Goal: Transaction & Acquisition: Purchase product/service

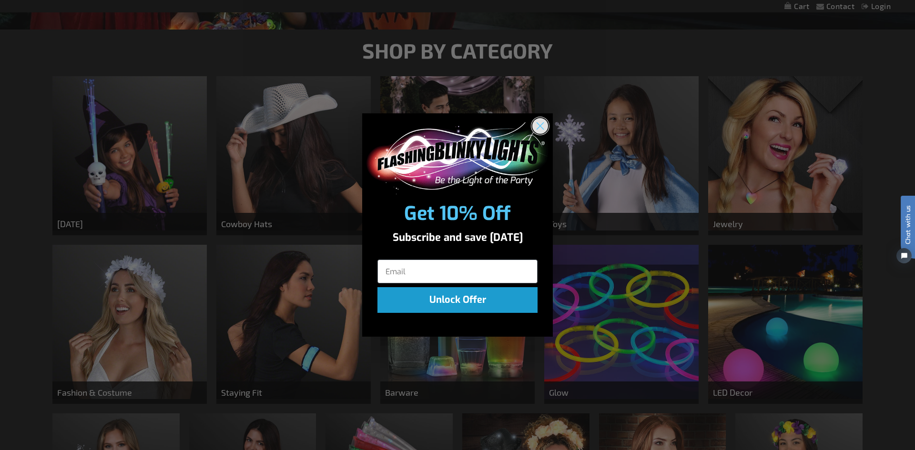
click at [547, 128] on circle "Close dialog" at bounding box center [540, 126] width 16 height 16
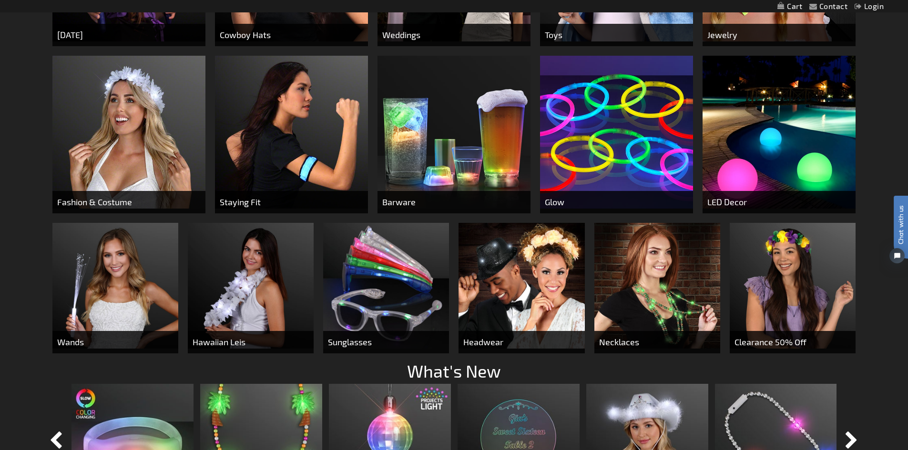
scroll to position [619, 0]
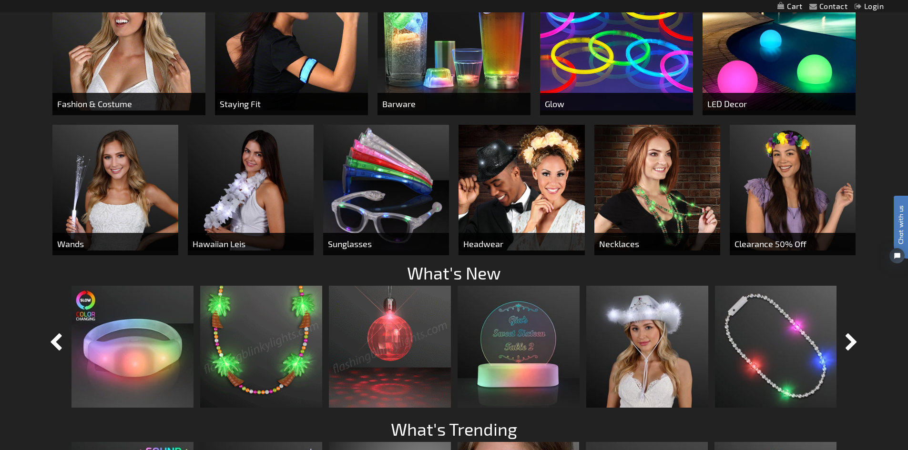
click at [271, 396] on img at bounding box center [261, 347] width 122 height 122
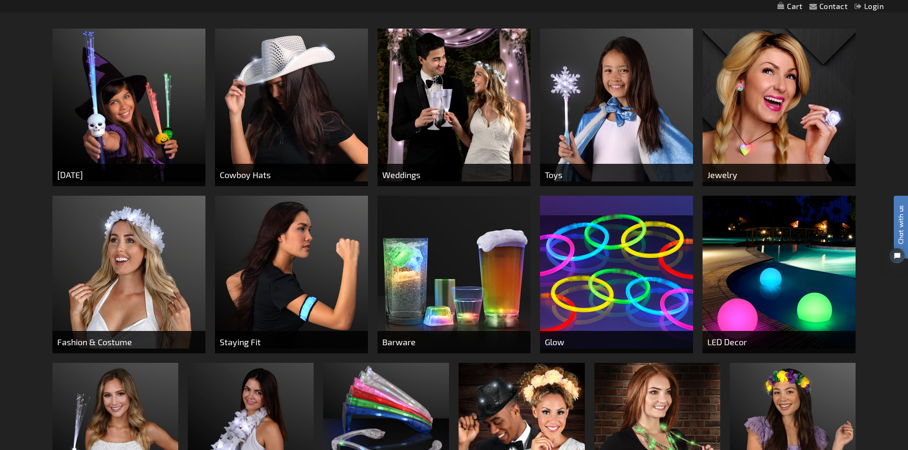
scroll to position [286, 0]
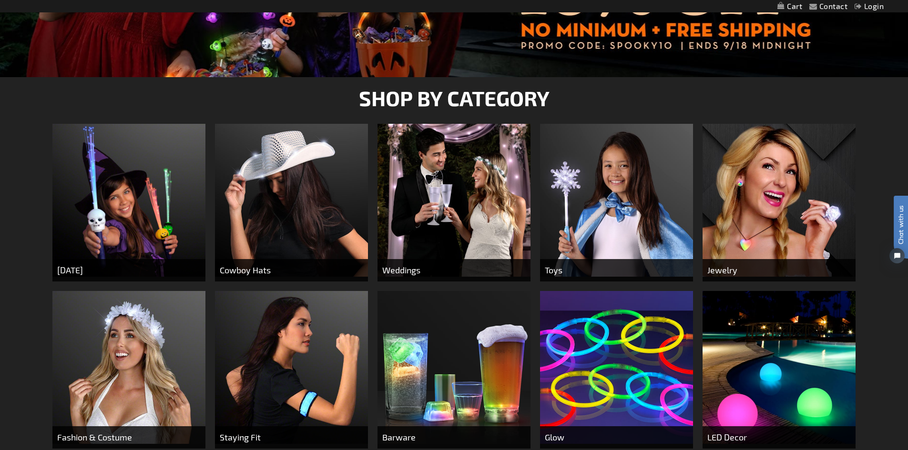
click at [767, 246] on img at bounding box center [778, 200] width 153 height 153
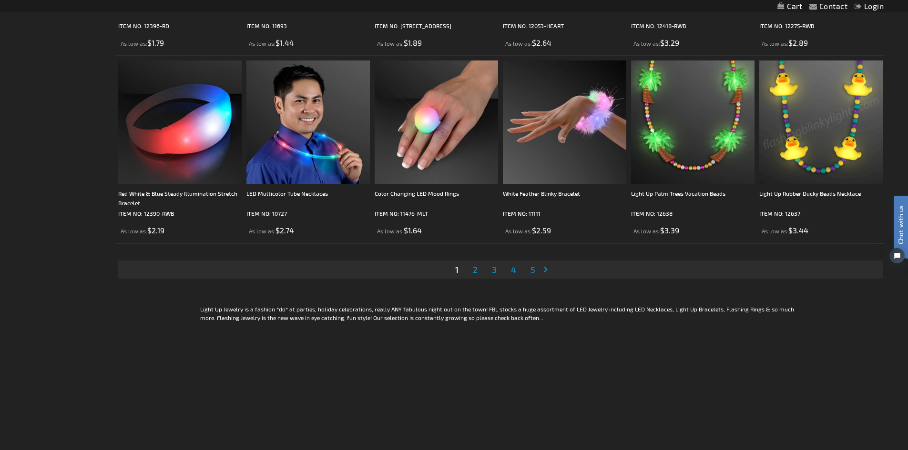
scroll to position [2001, 0]
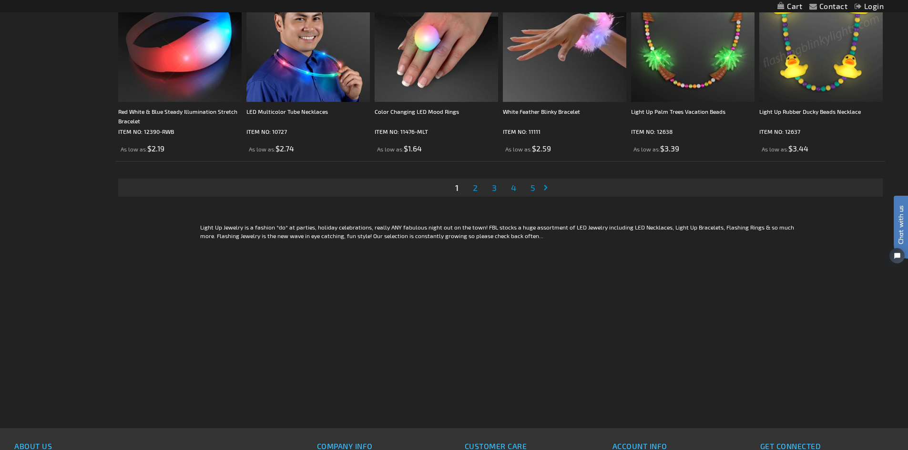
click at [551, 185] on link "Page Next" at bounding box center [548, 188] width 10 height 14
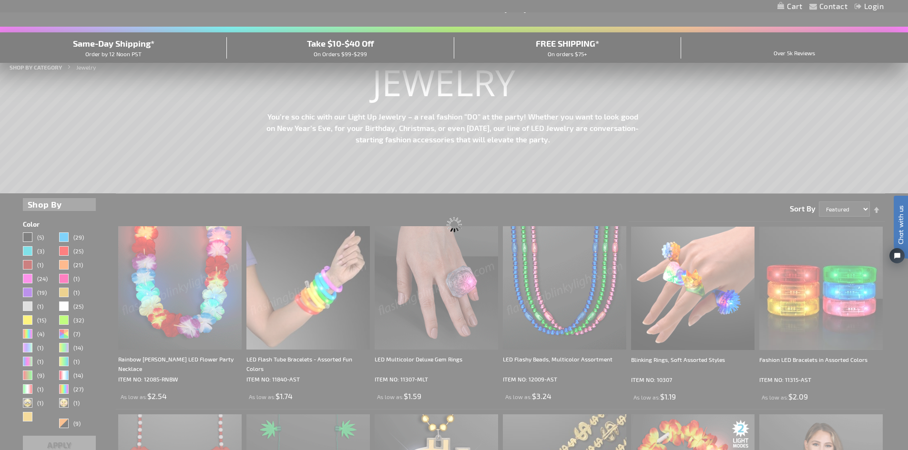
scroll to position [21, 0]
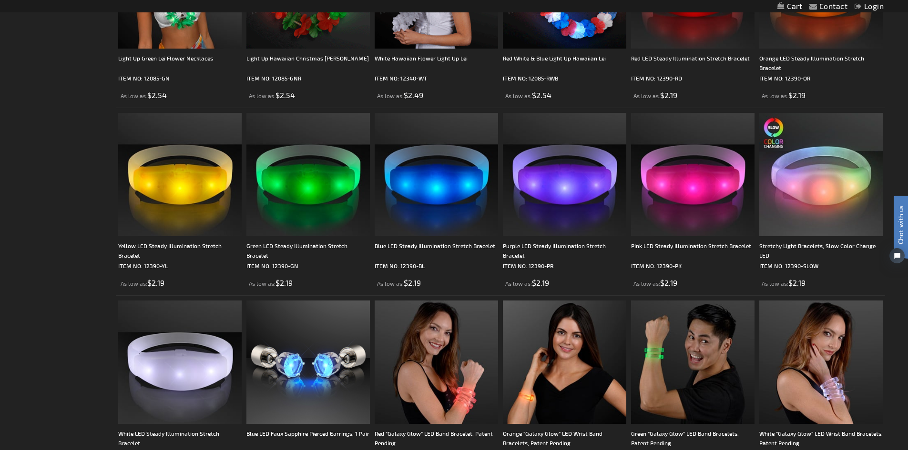
scroll to position [1763, 0]
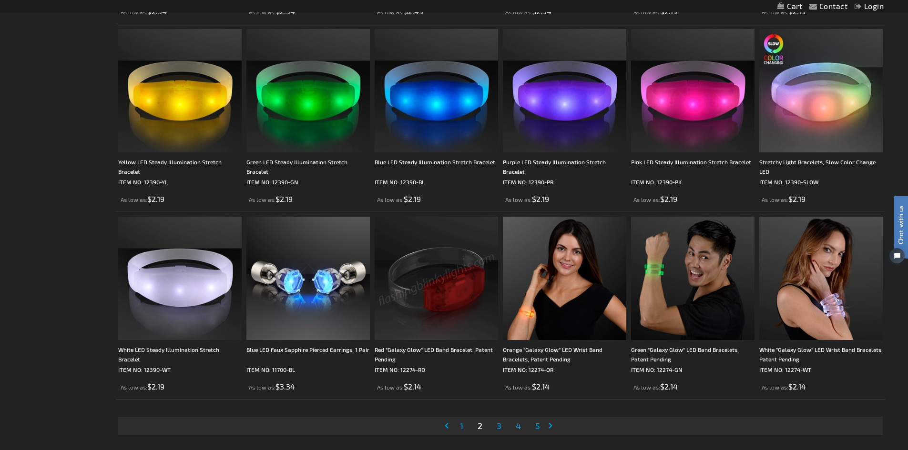
click at [548, 425] on link "Page Next" at bounding box center [552, 426] width 10 height 14
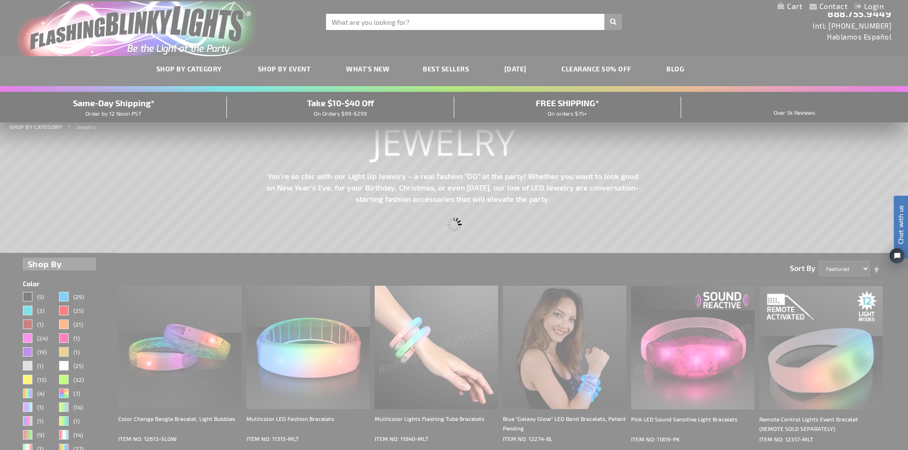
scroll to position [0, 0]
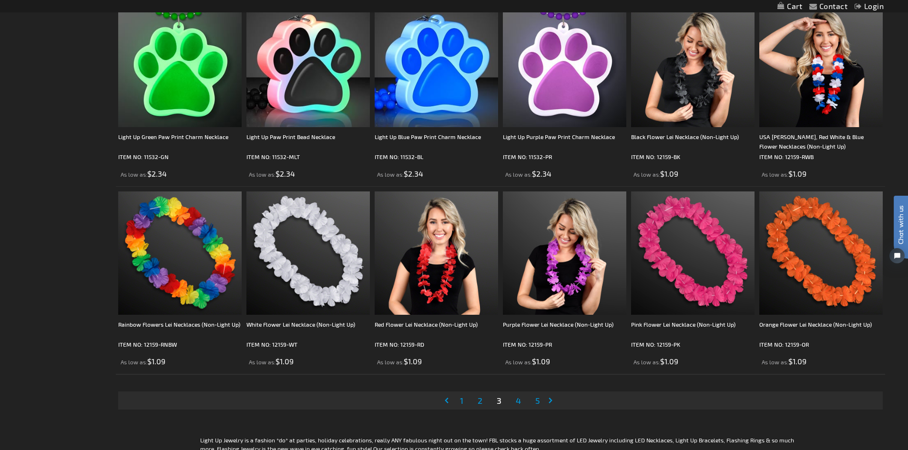
scroll to position [1858, 0]
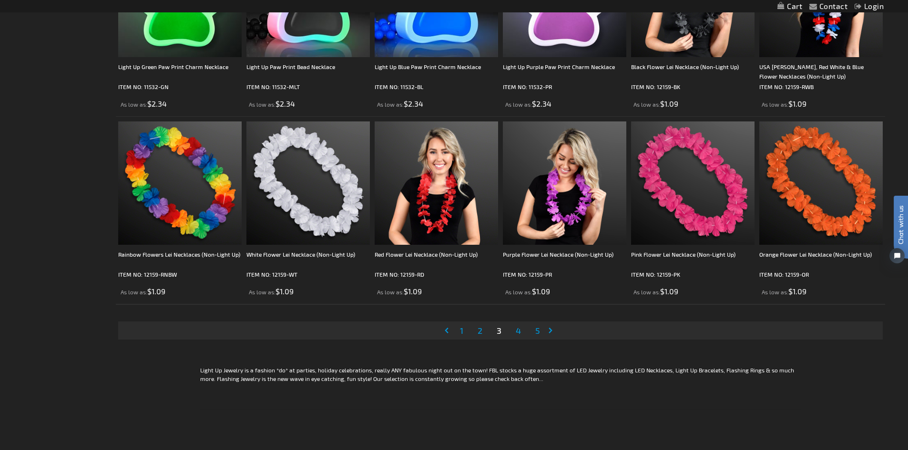
click at [555, 331] on link "Page Next" at bounding box center [552, 331] width 10 height 14
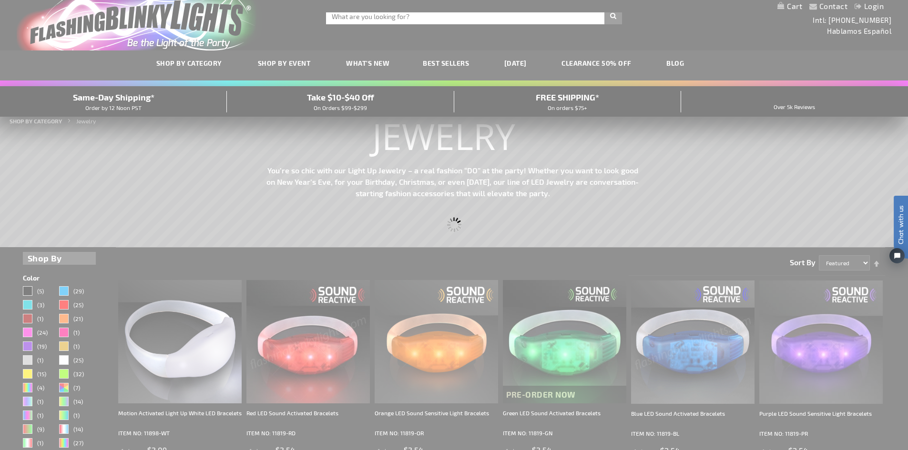
scroll to position [0, 0]
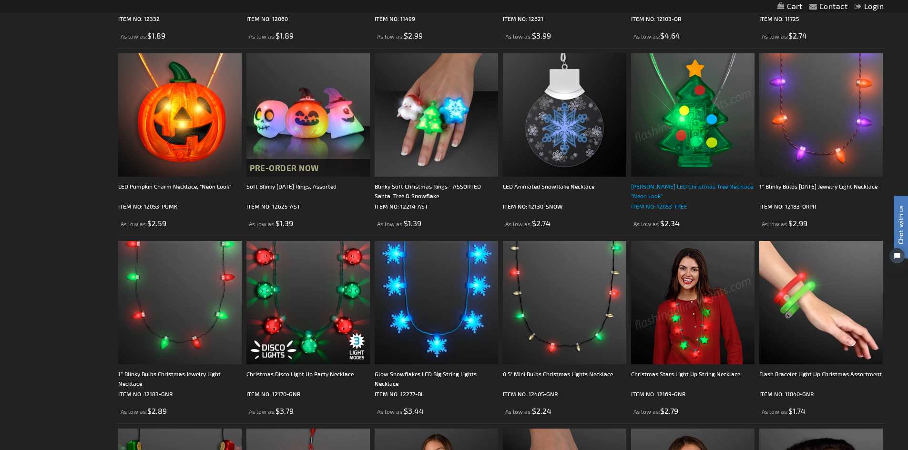
scroll to position [1001, 0]
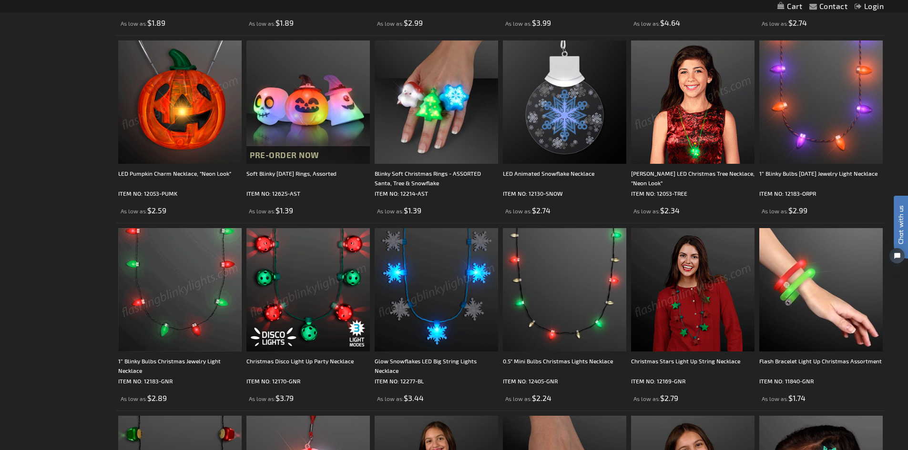
click at [159, 124] on img at bounding box center [179, 102] width 123 height 123
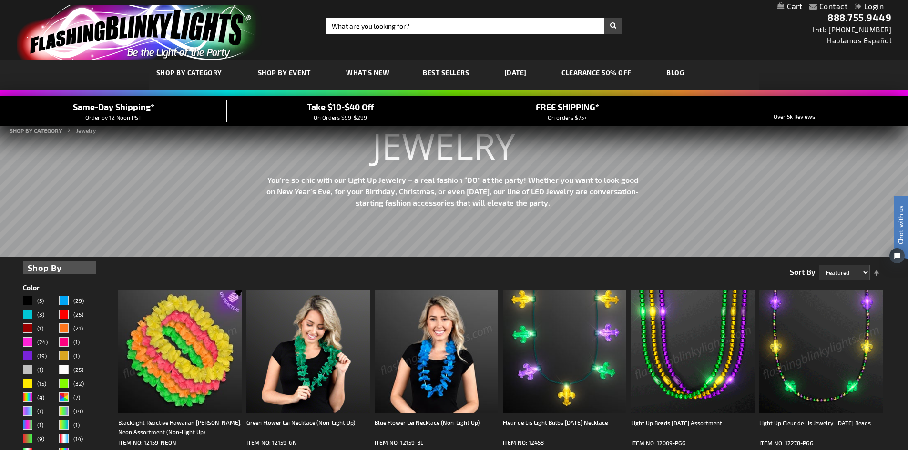
click at [84, 133] on strong "Jewelry" at bounding box center [86, 130] width 20 height 7
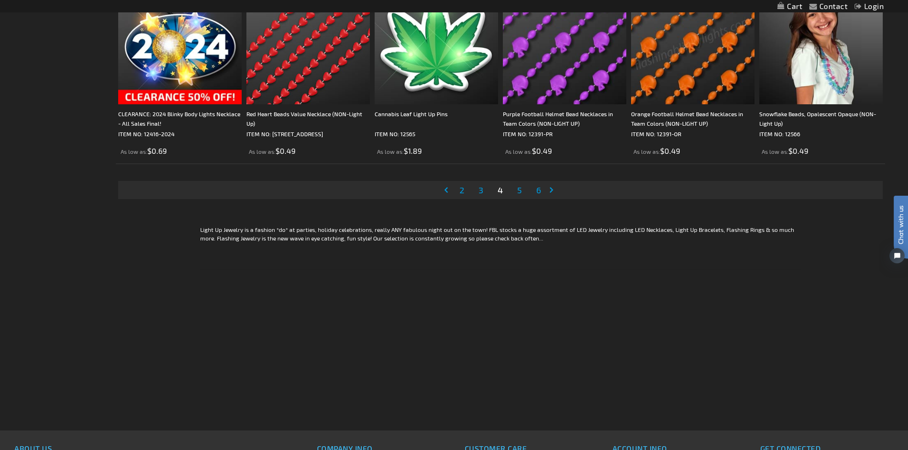
scroll to position [2001, 0]
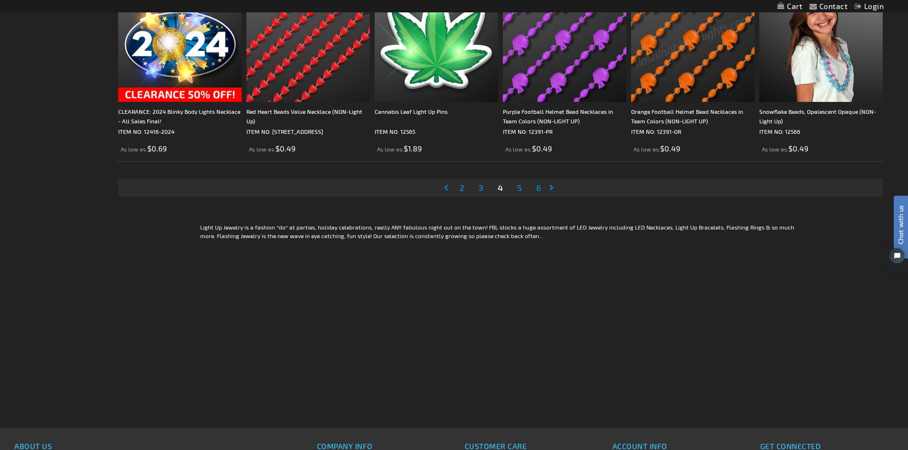
click at [523, 187] on link "Page 5" at bounding box center [519, 188] width 9 height 14
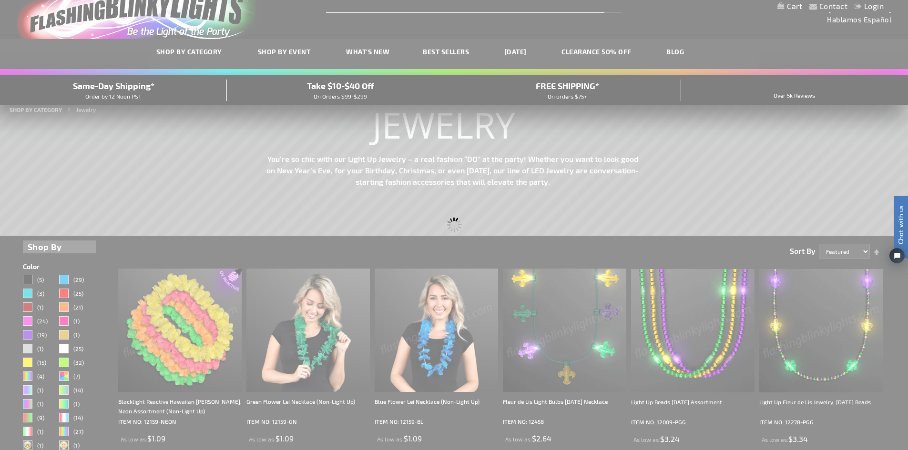
scroll to position [10, 0]
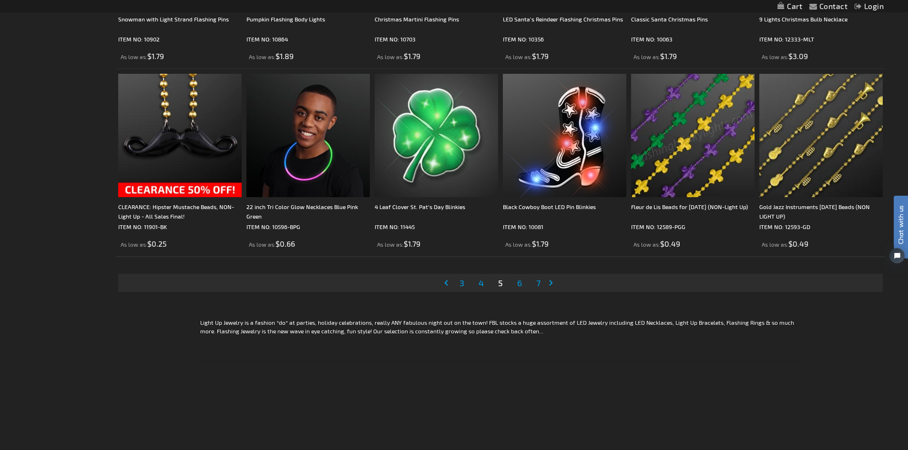
scroll to position [1954, 0]
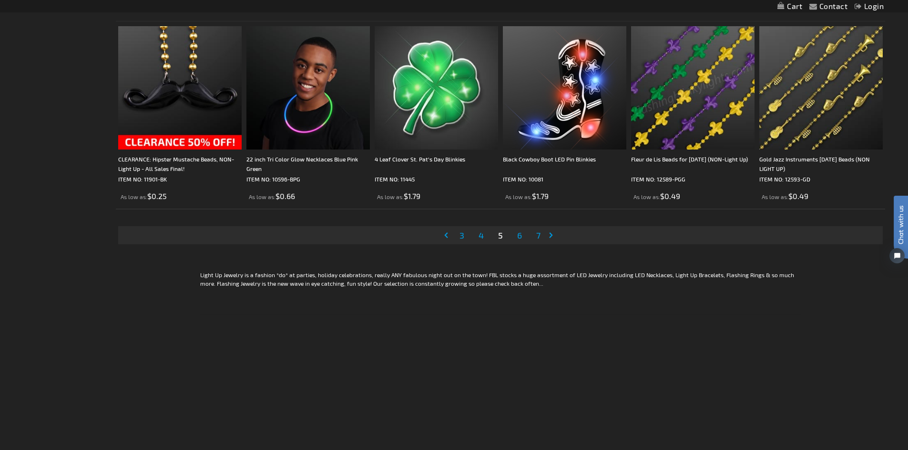
click at [553, 237] on link "Page Next" at bounding box center [553, 235] width 10 height 14
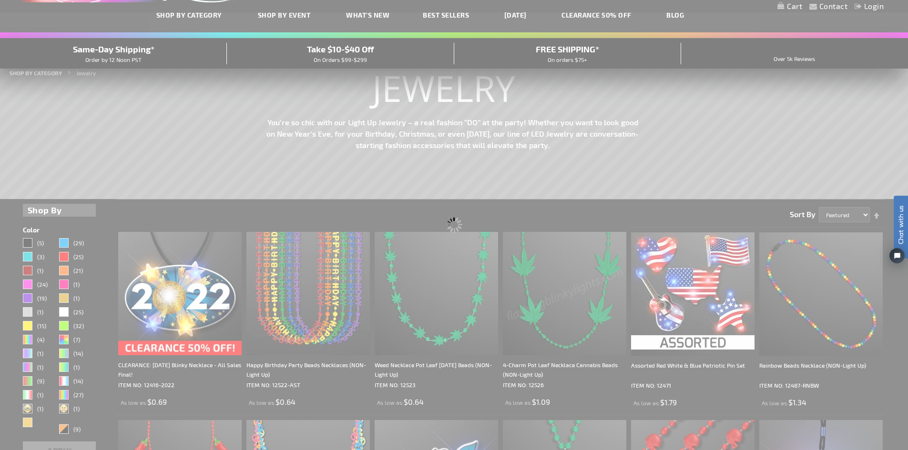
scroll to position [18, 0]
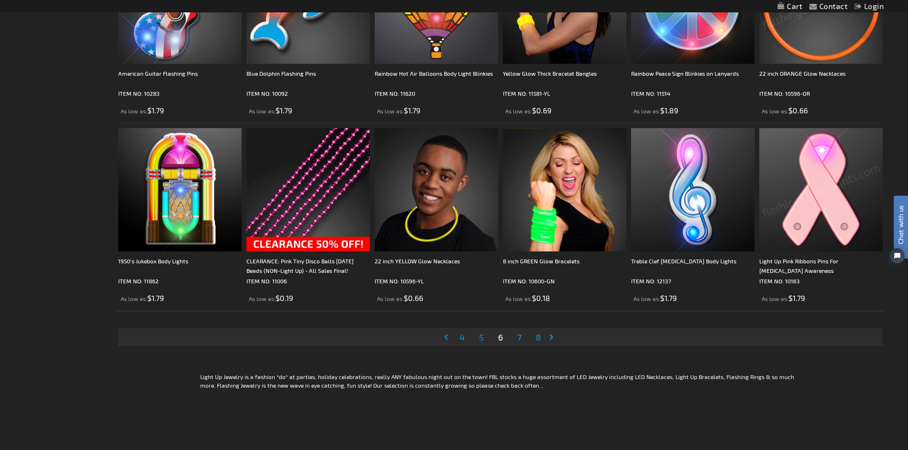
scroll to position [1906, 0]
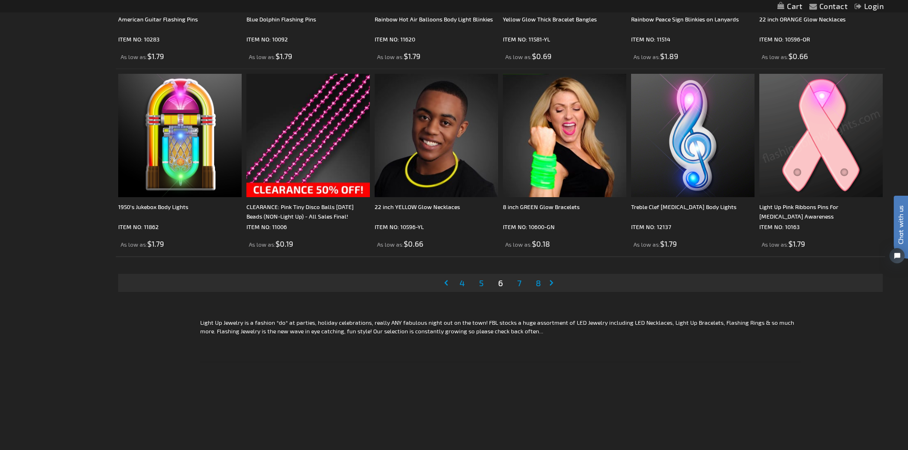
click at [549, 285] on link "Page Next" at bounding box center [553, 283] width 10 height 14
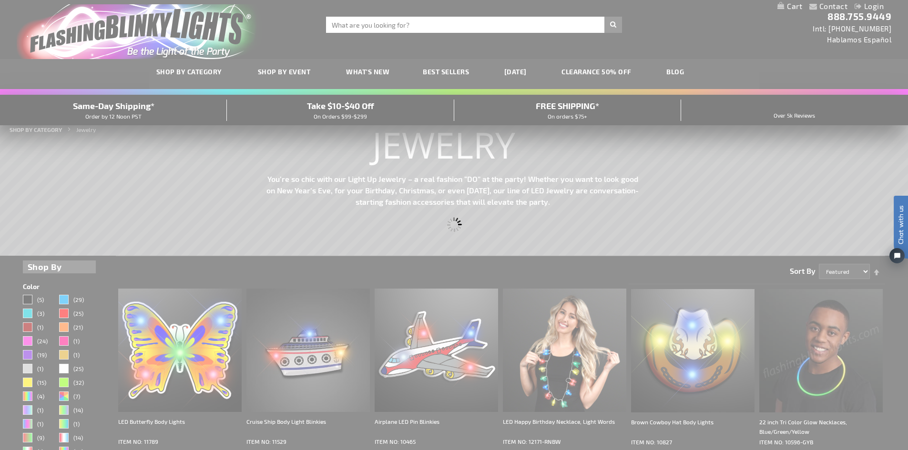
scroll to position [0, 0]
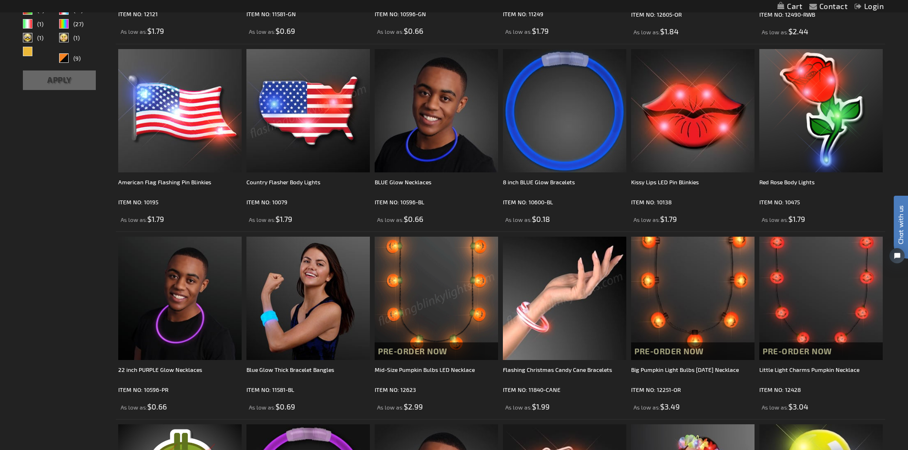
scroll to position [619, 0]
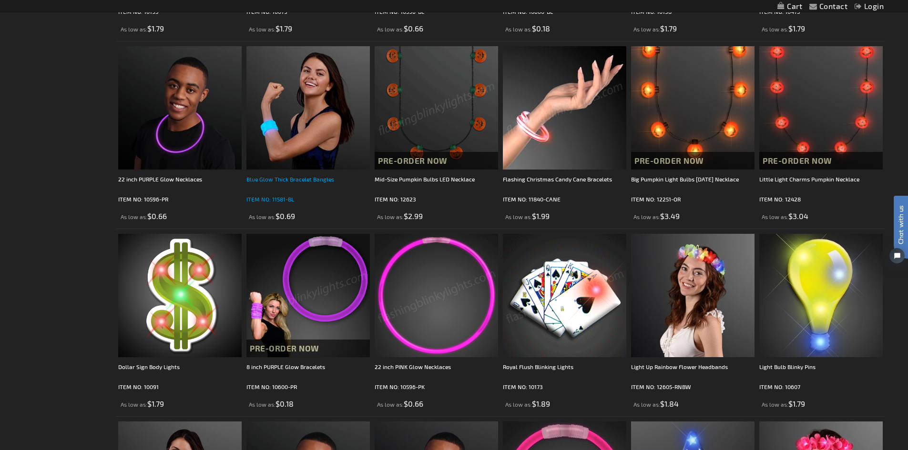
click at [291, 184] on div "Blue Glow Thick Bracelet Bangles" at bounding box center [307, 183] width 123 height 19
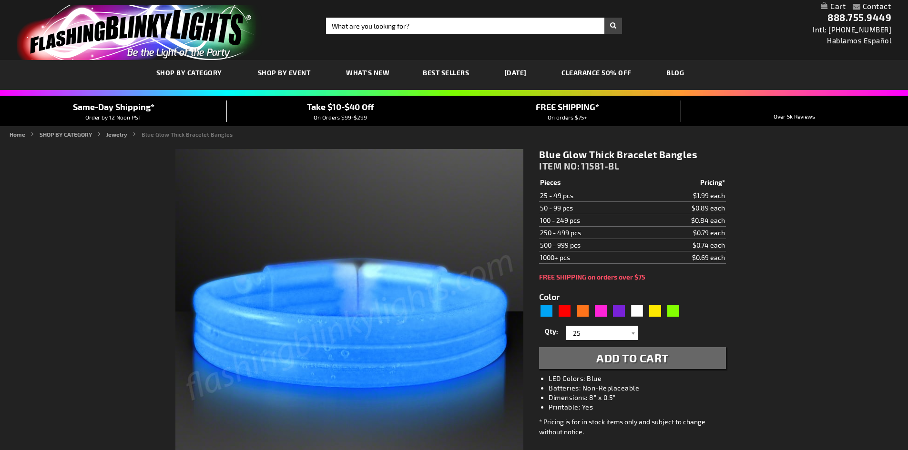
type input "5629"
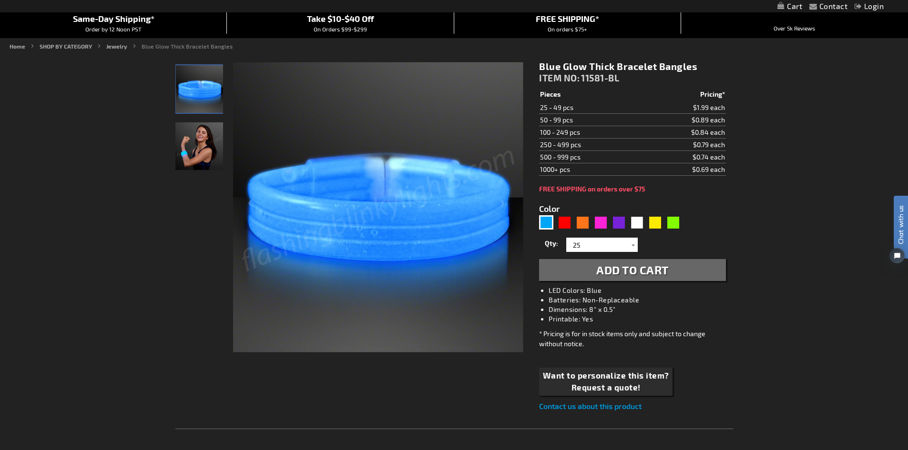
scroll to position [95, 0]
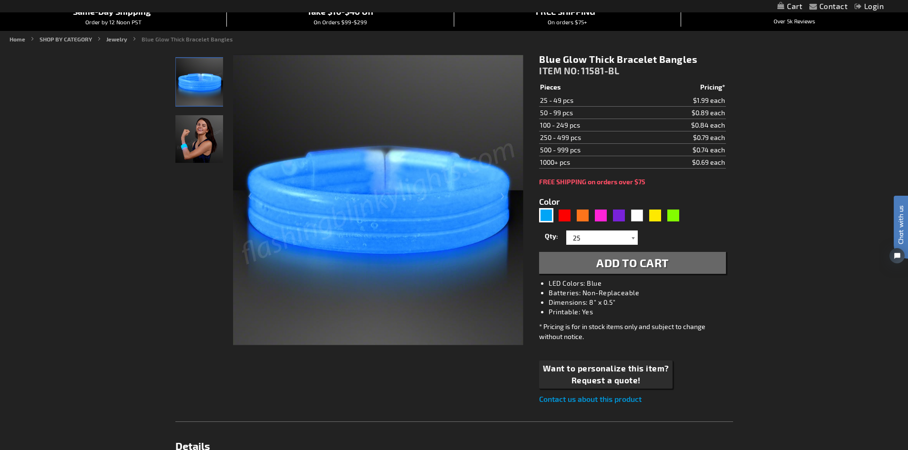
click at [635, 235] on div at bounding box center [633, 238] width 10 height 14
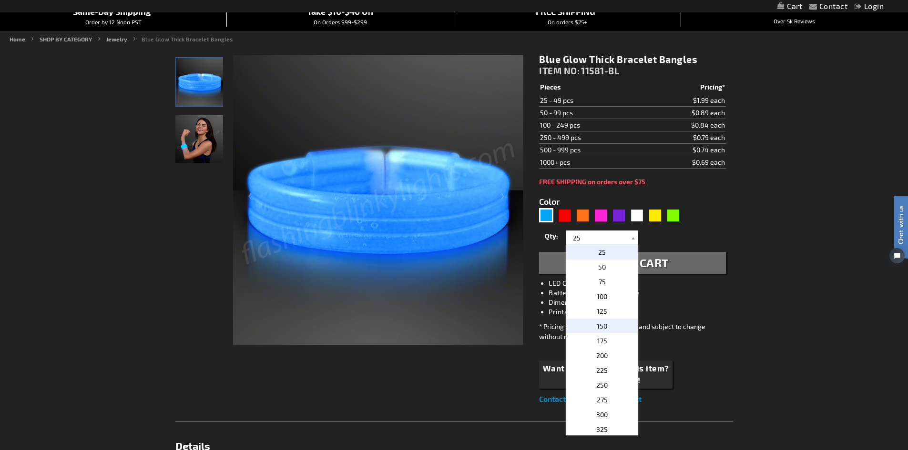
click at [607, 325] on p "150" at bounding box center [601, 326] width 71 height 15
type input "150"
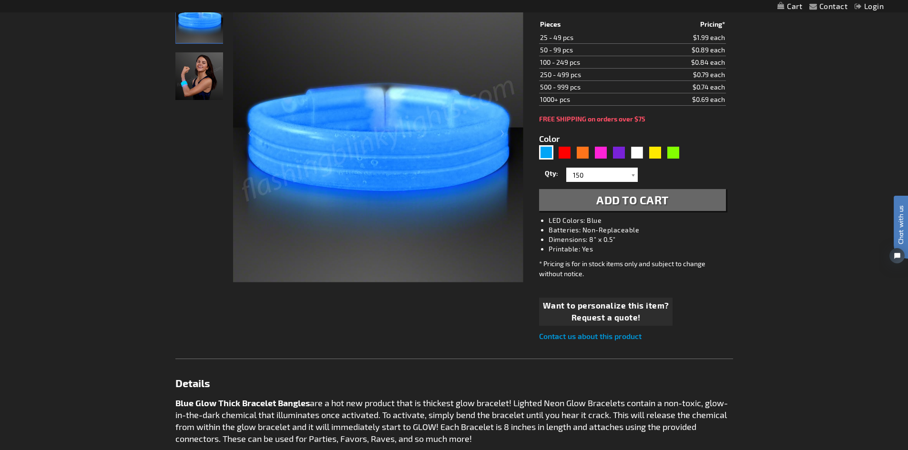
scroll to position [286, 0]
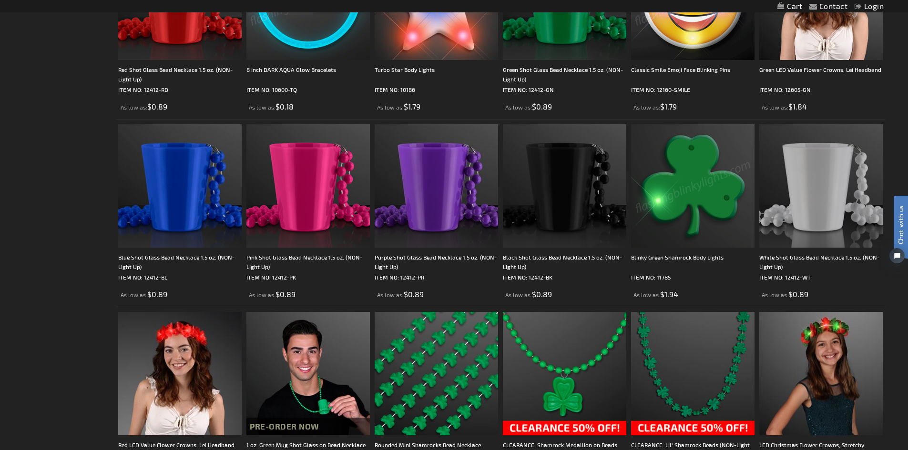
scroll to position [1811, 0]
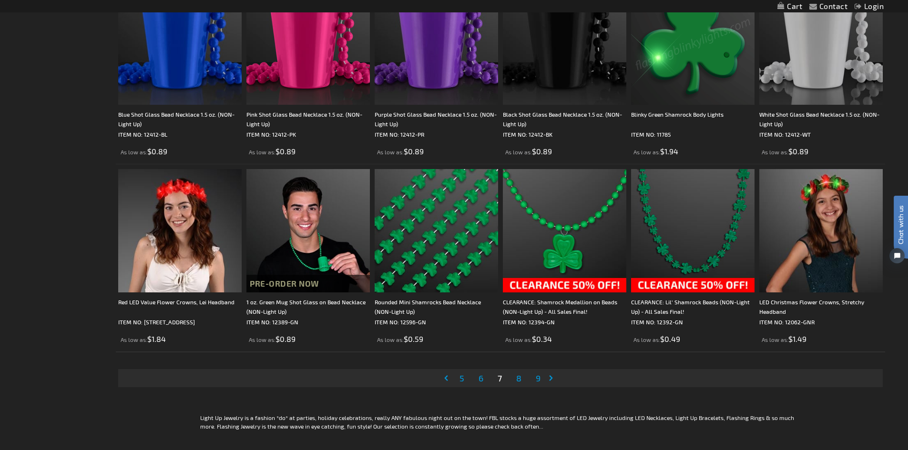
click at [552, 376] on link "Page Next" at bounding box center [553, 378] width 10 height 14
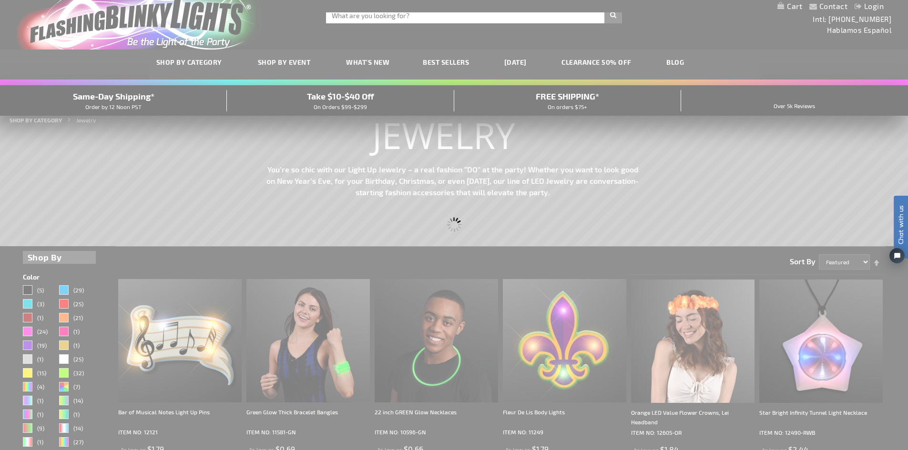
scroll to position [0, 0]
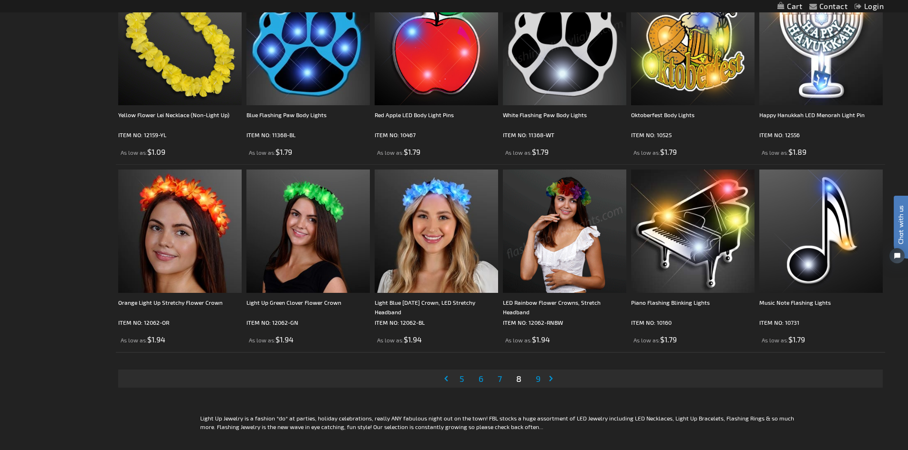
scroll to position [1811, 0]
click at [554, 375] on link "Page Next" at bounding box center [553, 378] width 10 height 14
